Goal: Task Accomplishment & Management: Manage account settings

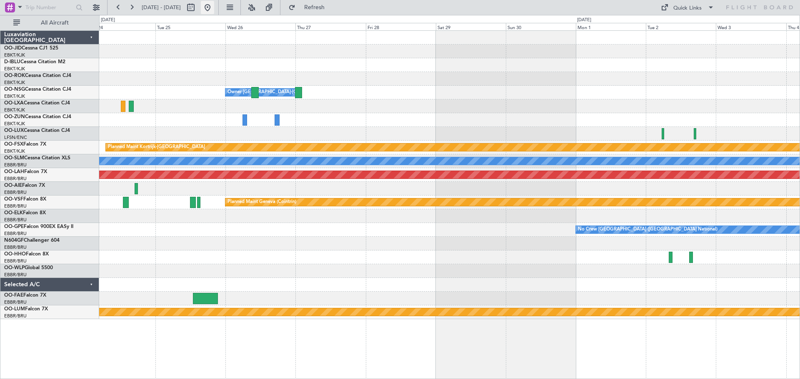
click at [214, 10] on button at bounding box center [207, 7] width 13 height 13
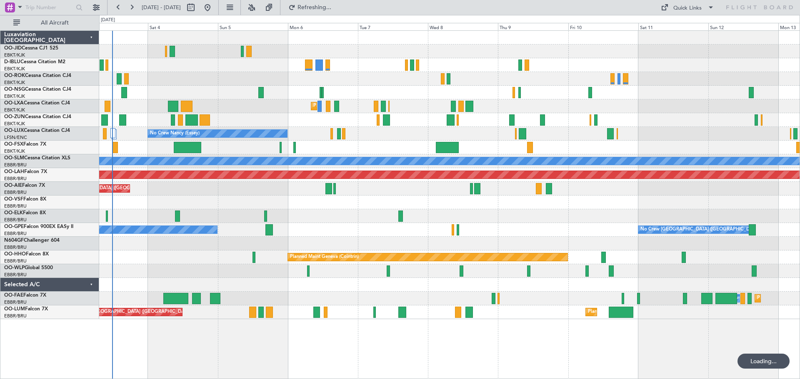
click at [310, 116] on div at bounding box center [449, 120] width 700 height 14
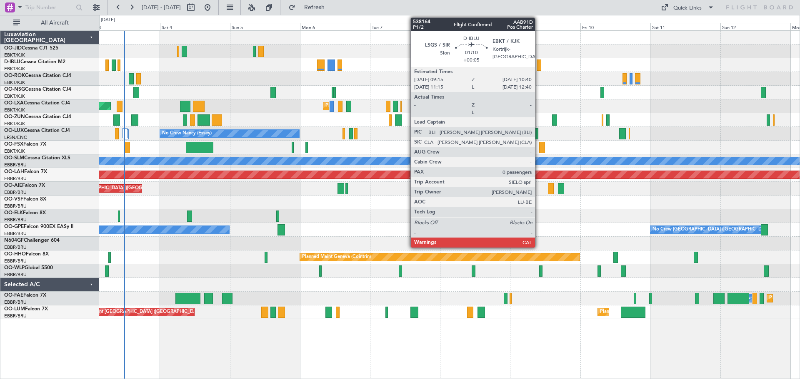
click at [323, 74] on div "AOG Maint Kortrijk-[GEOGRAPHIC_DATA] Planned Maint [GEOGRAPHIC_DATA]-[GEOGRAPHI…" at bounding box center [449, 175] width 700 height 289
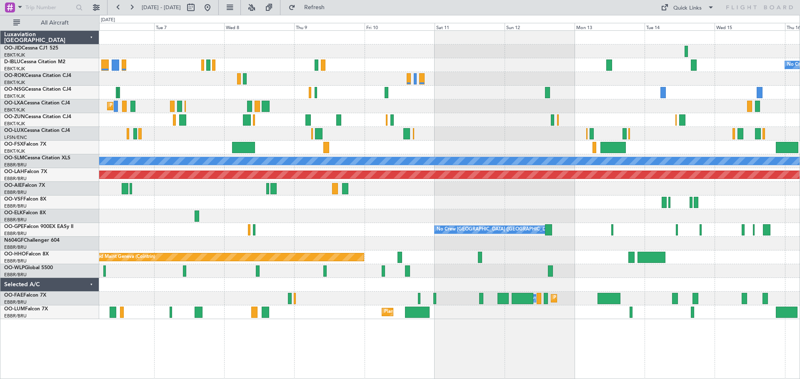
click at [353, 82] on div "No Crew Kortrijk-[GEOGRAPHIC_DATA] Planned Maint [GEOGRAPHIC_DATA]-[GEOGRAPHIC_…" at bounding box center [449, 175] width 700 height 289
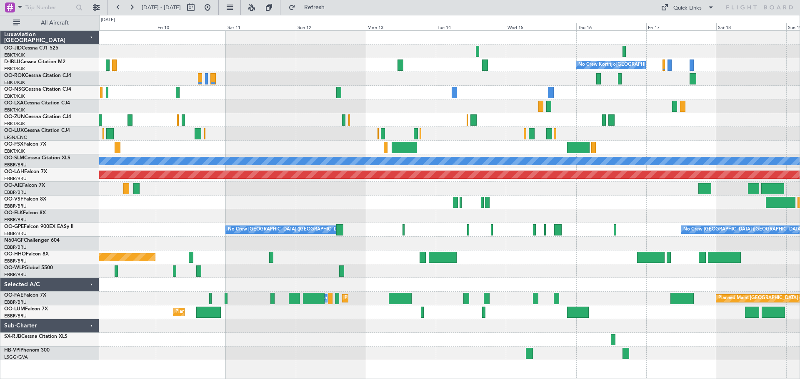
click at [377, 108] on div "No Crew Kortrijk-[GEOGRAPHIC_DATA] A/C Unavailable [GEOGRAPHIC_DATA] Planned [G…" at bounding box center [449, 196] width 700 height 330
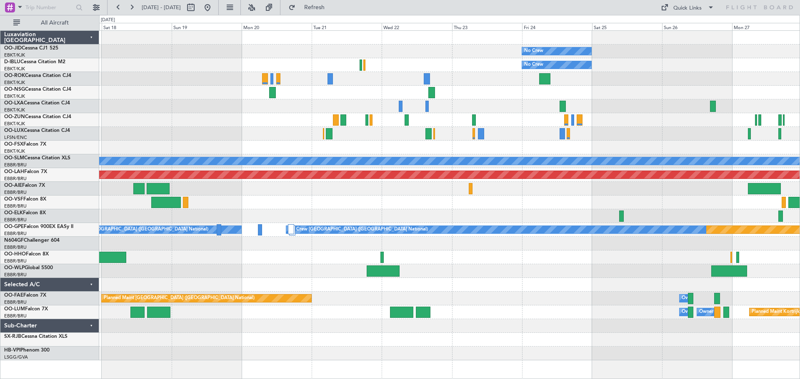
click at [327, 83] on div at bounding box center [329, 78] width 5 height 11
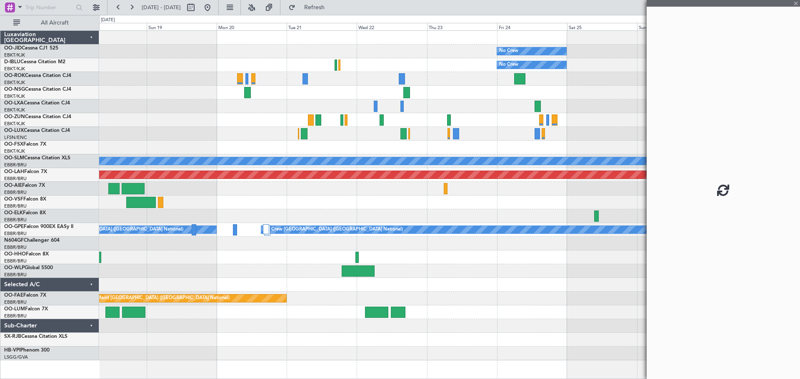
click at [287, 96] on div "No Crew No Crew No Crew Kortrijk-[GEOGRAPHIC_DATA] Planned Maint [GEOGRAPHIC_DA…" at bounding box center [449, 196] width 700 height 330
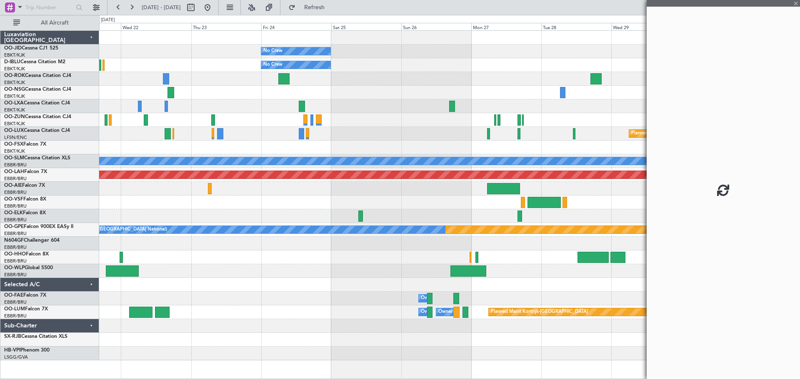
click at [340, 102] on div "No Crew No Crew Planned Maint [GEOGRAPHIC_DATA] ([GEOGRAPHIC_DATA]) A/C Unavail…" at bounding box center [449, 196] width 700 height 330
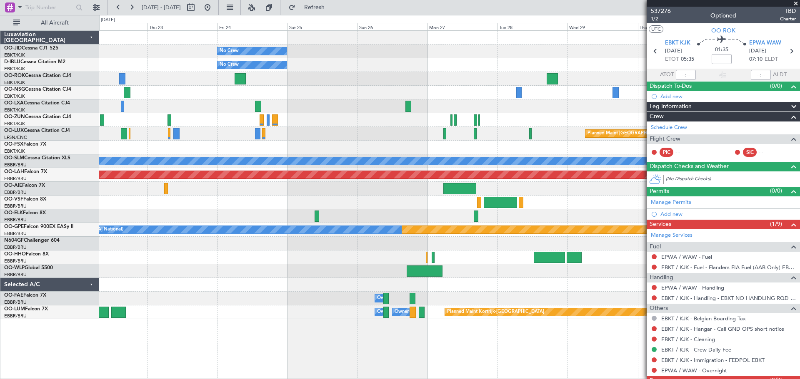
click at [52, 137] on div "No Crew No Crew Planned Maint [GEOGRAPHIC_DATA] ([GEOGRAPHIC_DATA]) A/C Unavail…" at bounding box center [400, 197] width 800 height 364
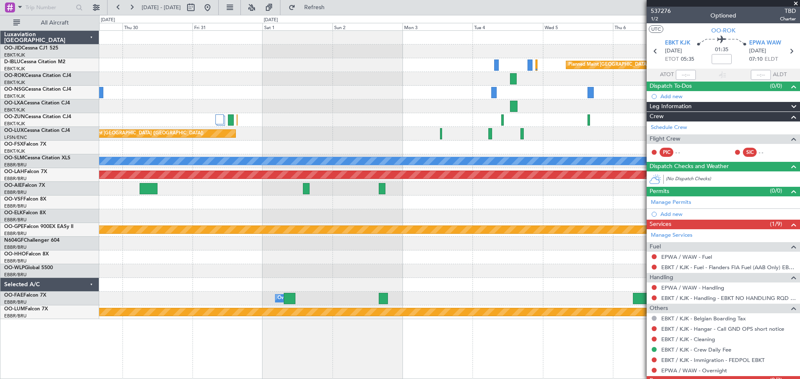
click at [162, 129] on div "Planned Maint [GEOGRAPHIC_DATA] ([GEOGRAPHIC_DATA])" at bounding box center [449, 134] width 700 height 14
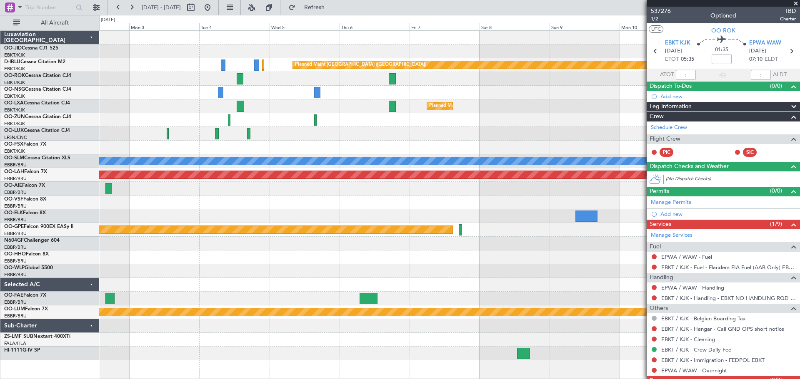
click at [239, 80] on div at bounding box center [240, 78] width 6 height 11
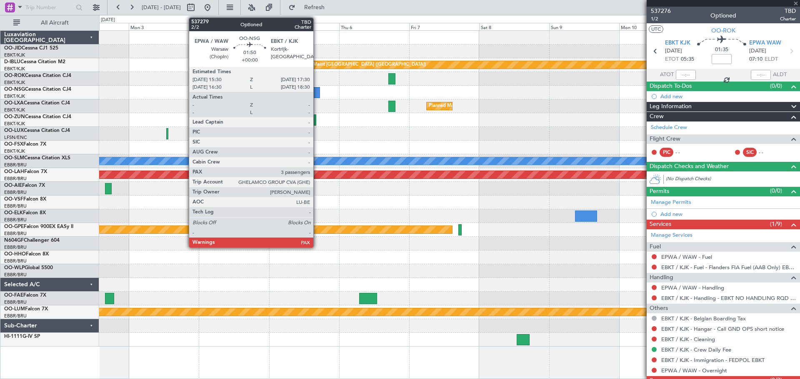
type input "7"
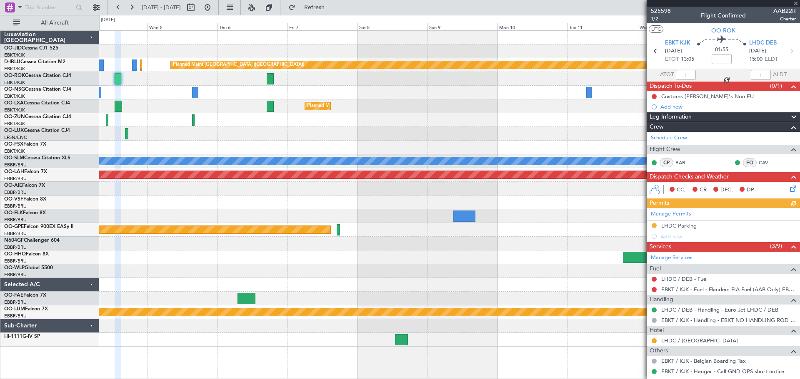
click at [220, 122] on div at bounding box center [449, 120] width 700 height 14
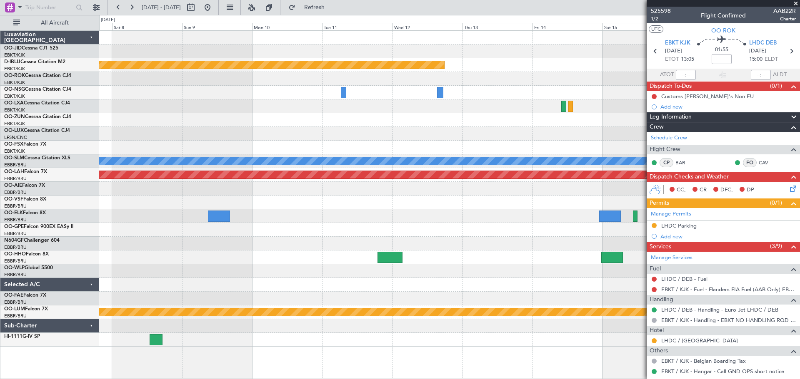
click at [212, 118] on div "Planned Maint [GEOGRAPHIC_DATA] ([GEOGRAPHIC_DATA]) Planned Maint [GEOGRAPHIC_D…" at bounding box center [449, 189] width 700 height 316
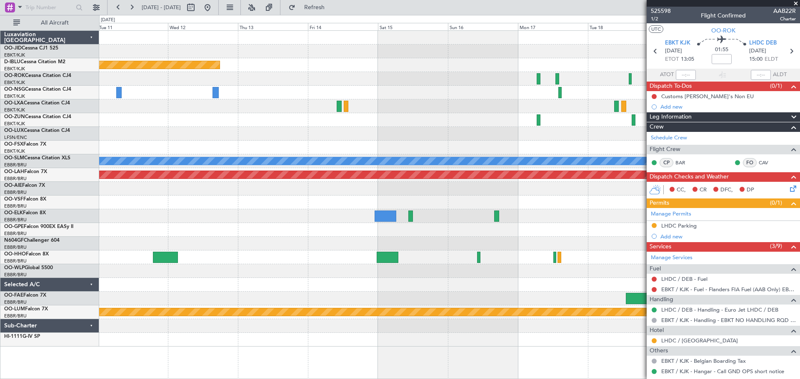
click at [182, 112] on div at bounding box center [449, 107] width 700 height 14
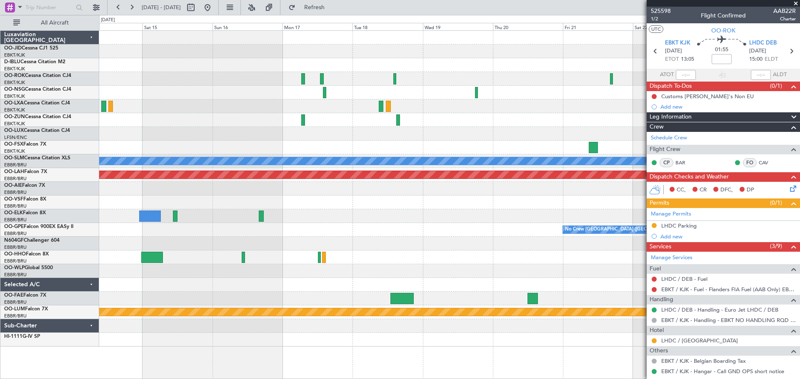
click at [205, 92] on div at bounding box center [449, 93] width 700 height 14
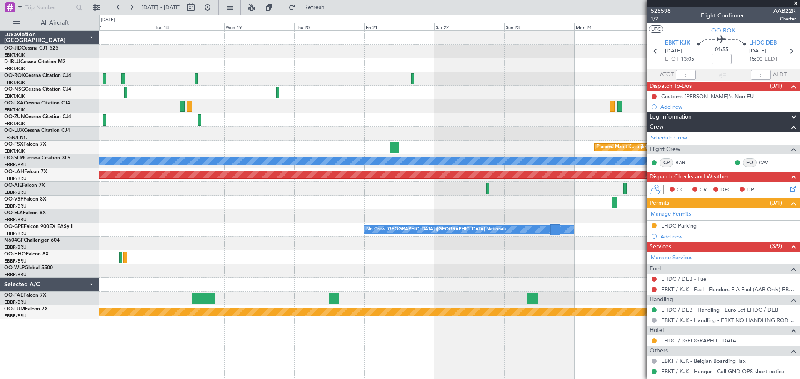
click at [185, 101] on div "Owner [GEOGRAPHIC_DATA]-[GEOGRAPHIC_DATA] Planned Maint [GEOGRAPHIC_DATA]-[GEOG…" at bounding box center [449, 175] width 700 height 289
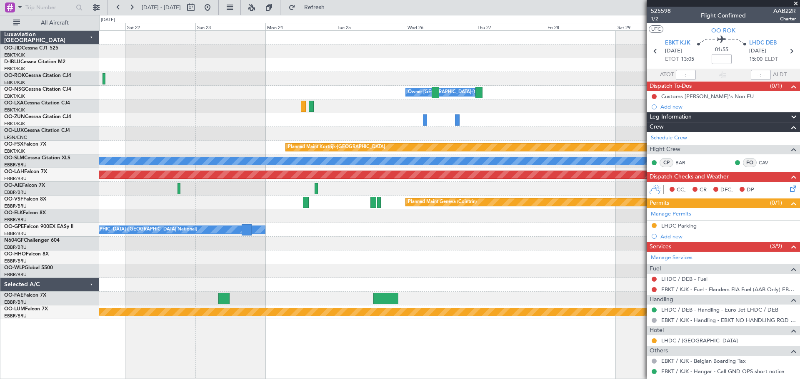
click at [309, 103] on div at bounding box center [311, 106] width 5 height 11
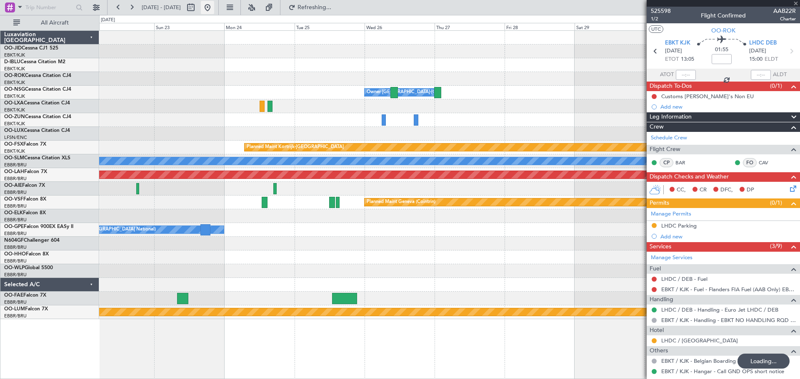
click at [214, 9] on button at bounding box center [207, 7] width 13 height 13
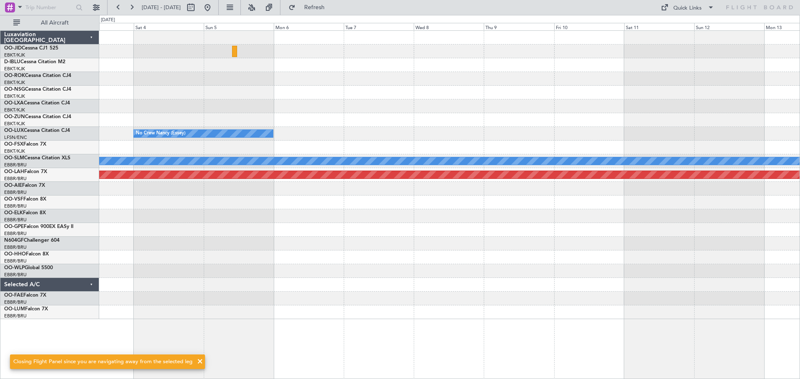
click at [186, 165] on div "AOG Maint Kortrijk-[GEOGRAPHIC_DATA] No Crew [PERSON_NAME] ([PERSON_NAME]) A/C …" at bounding box center [449, 175] width 700 height 289
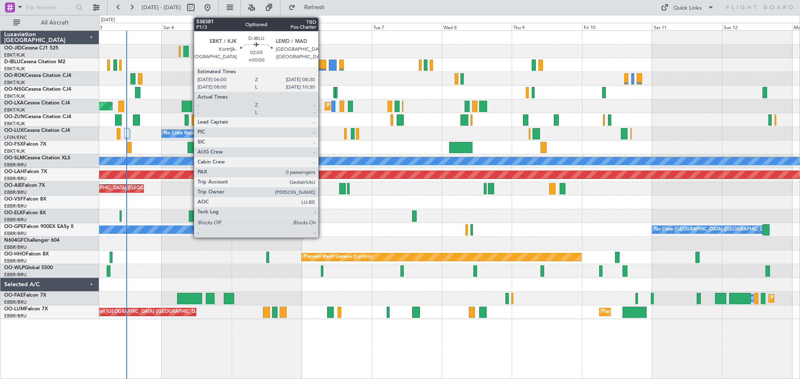
click at [322, 68] on div at bounding box center [322, 65] width 7 height 11
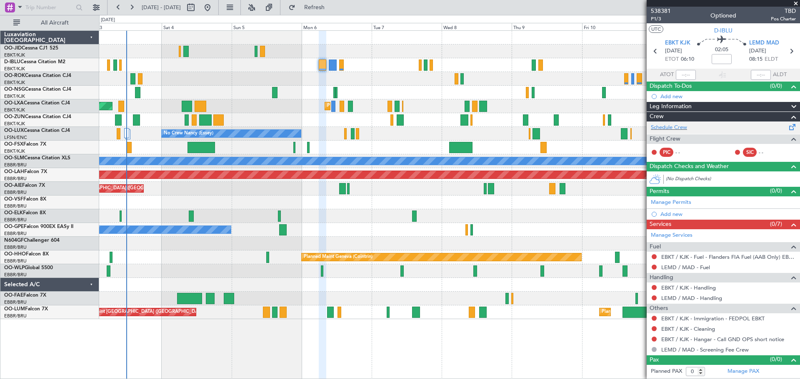
click at [675, 132] on div "Schedule Crew" at bounding box center [722, 128] width 153 height 12
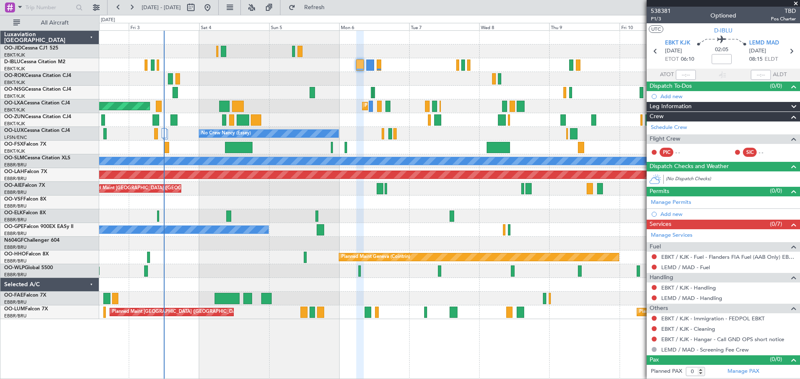
click at [260, 89] on div "AOG Maint Kortrijk-[GEOGRAPHIC_DATA] Planned Maint [GEOGRAPHIC_DATA]-[GEOGRAPHI…" at bounding box center [449, 175] width 700 height 289
